Goal: Task Accomplishment & Management: Manage account settings

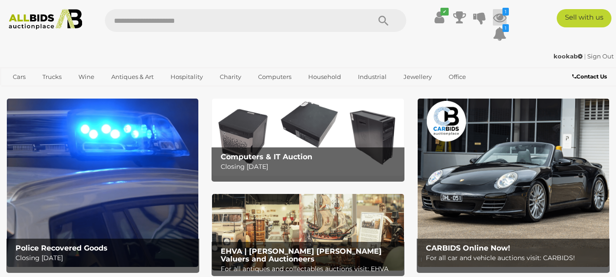
click at [507, 9] on icon "1" at bounding box center [505, 12] width 6 height 8
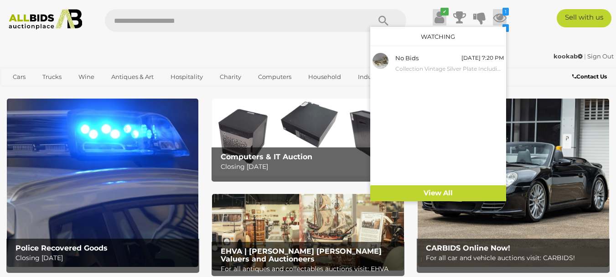
click at [443, 9] on icon "✔" at bounding box center [444, 12] width 8 height 8
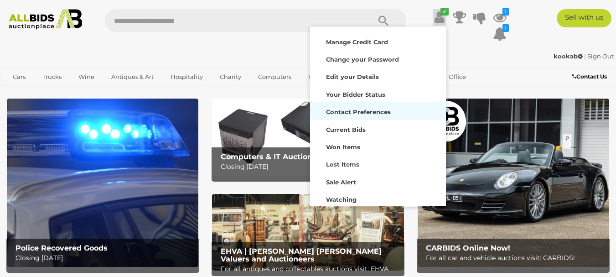
scroll to position [70, 0]
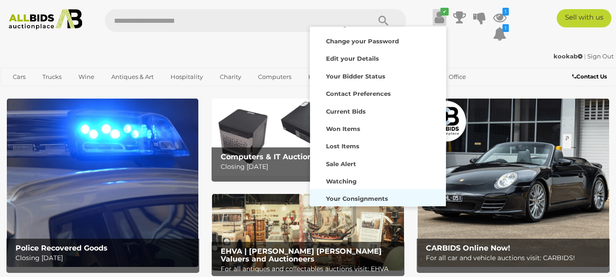
click at [372, 199] on strong "Your Consignments" at bounding box center [357, 198] width 62 height 7
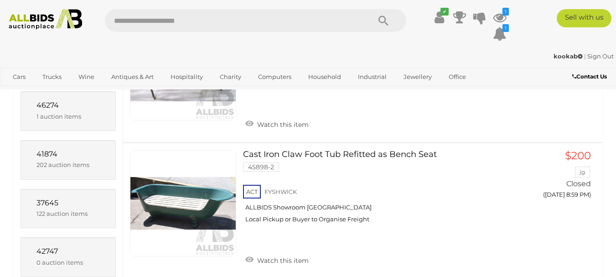
scroll to position [106, 0]
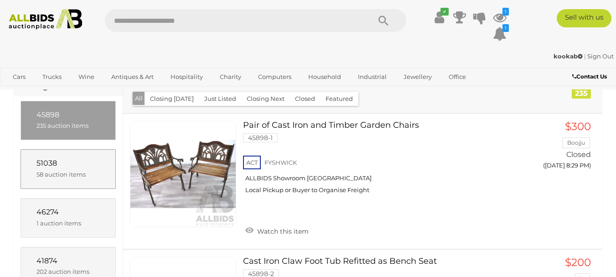
click at [50, 167] on span "51038" at bounding box center [46, 163] width 21 height 9
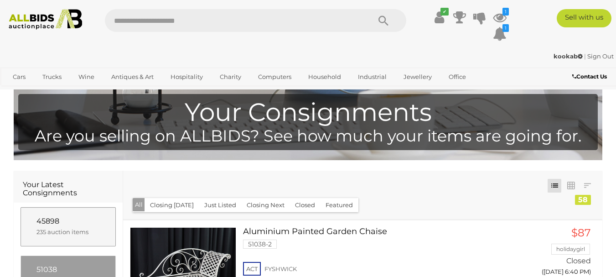
scroll to position [107, 0]
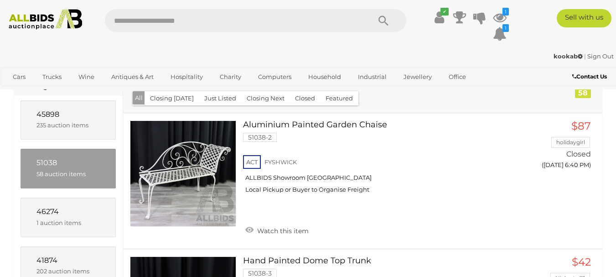
click at [63, 179] on div "58 auction items" at bounding box center [67, 174] width 63 height 10
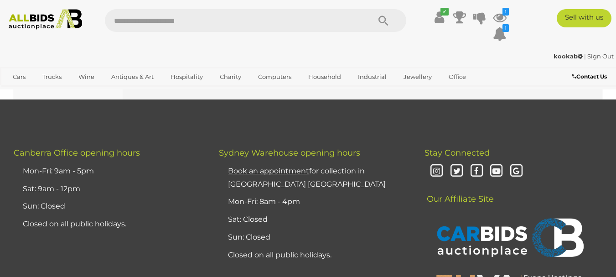
scroll to position [1456, 0]
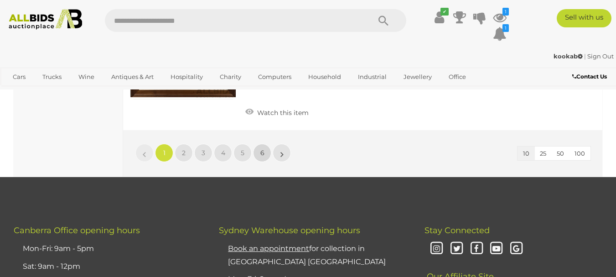
click at [260, 155] on span "6" at bounding box center [262, 153] width 4 height 8
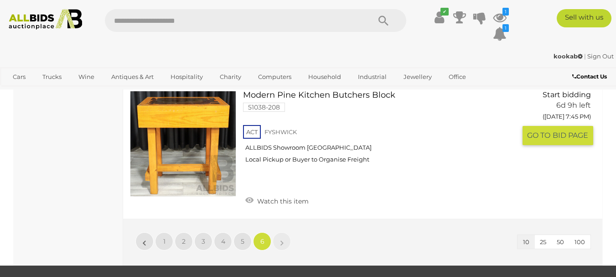
scroll to position [1170, 0]
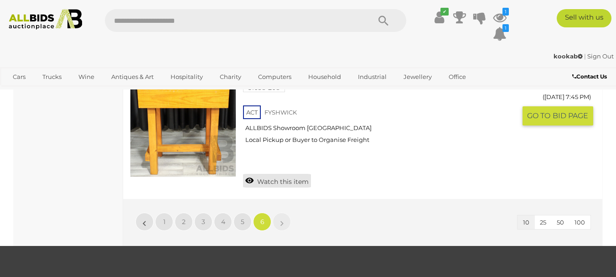
click at [250, 174] on link "Watch this item" at bounding box center [277, 181] width 68 height 14
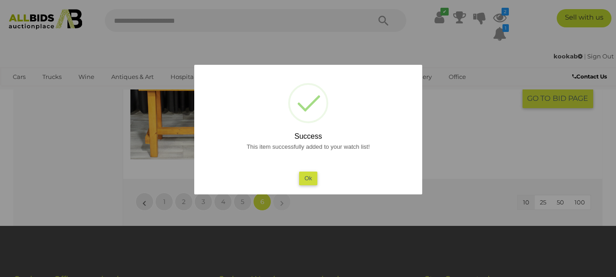
click at [312, 179] on button "Ok" at bounding box center [308, 177] width 19 height 13
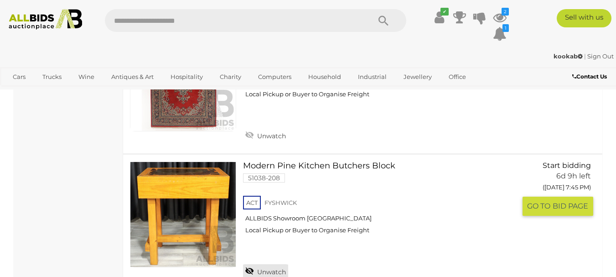
scroll to position [1063, 0]
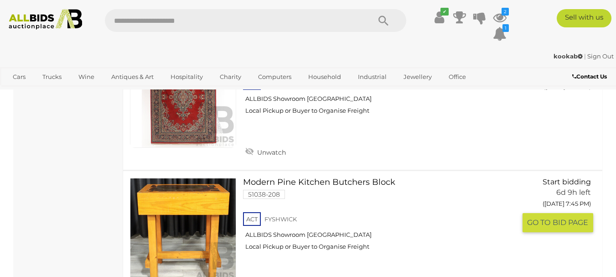
click at [283, 178] on link "Modern Pine Kitchen Butchers Block 51038-208 ACT FYSHWICK ALLBIDS Showroom [GEO…" at bounding box center [383, 218] width 266 height 80
